Goal: Task Accomplishment & Management: Manage account settings

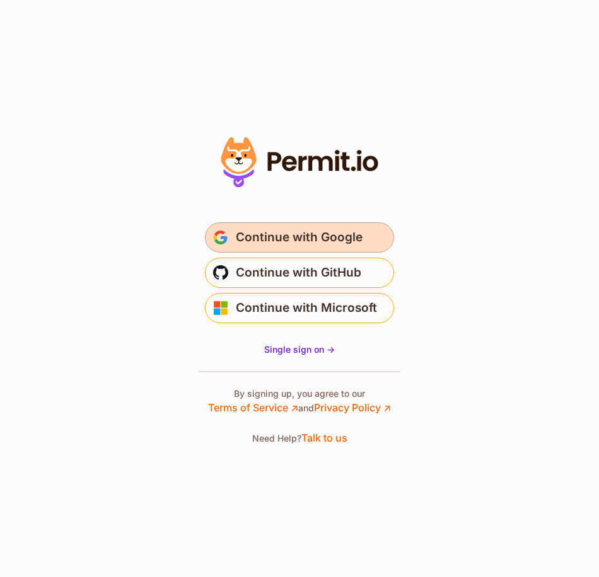
click at [274, 243] on span "Continue with Google" at bounding box center [299, 237] width 127 height 20
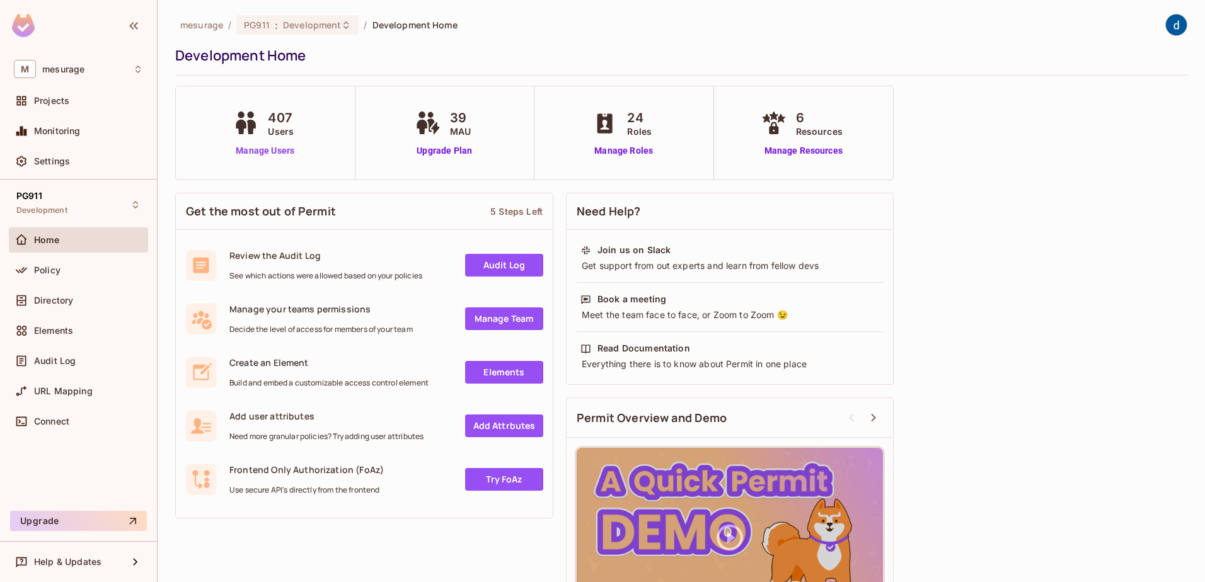
click at [240, 146] on link "Manage Users" at bounding box center [265, 150] width 70 height 13
